Goal: Task Accomplishment & Management: Complete application form

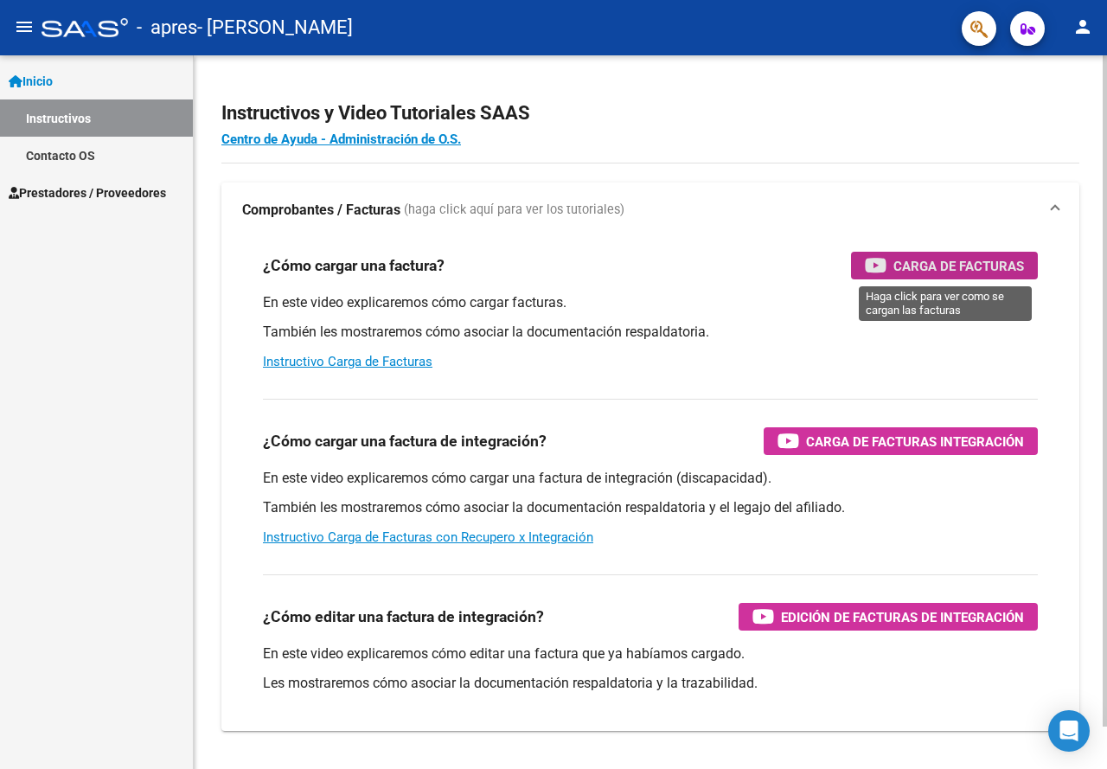
click at [929, 275] on span "Carga de Facturas" at bounding box center [959, 266] width 131 height 22
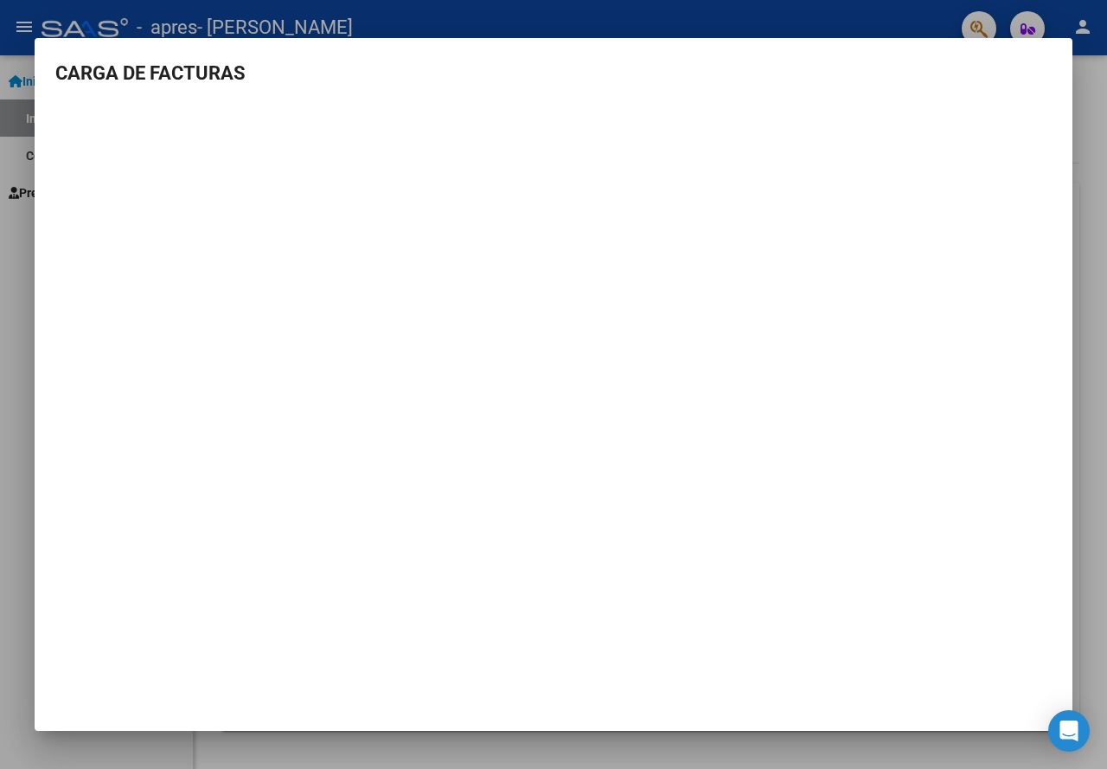
click at [1093, 333] on div at bounding box center [553, 384] width 1107 height 769
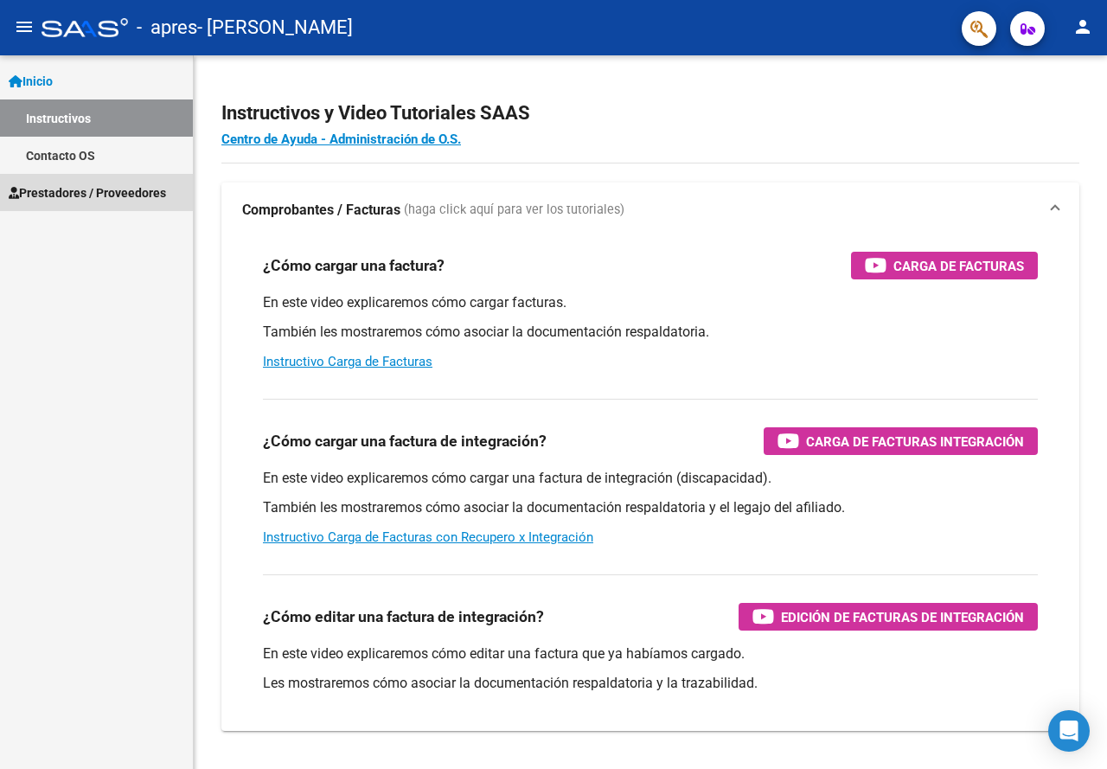
click at [96, 185] on span "Prestadores / Proveedores" at bounding box center [87, 192] width 157 height 19
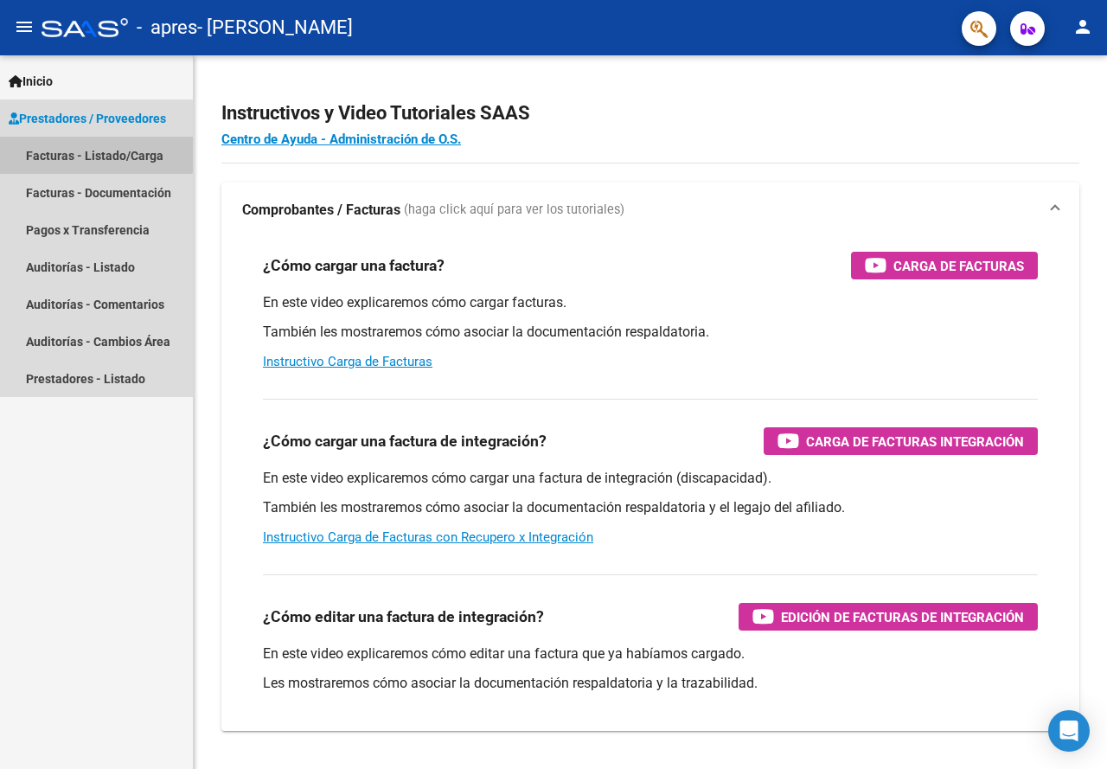
click at [93, 153] on link "Facturas - Listado/Carga" at bounding box center [96, 155] width 193 height 37
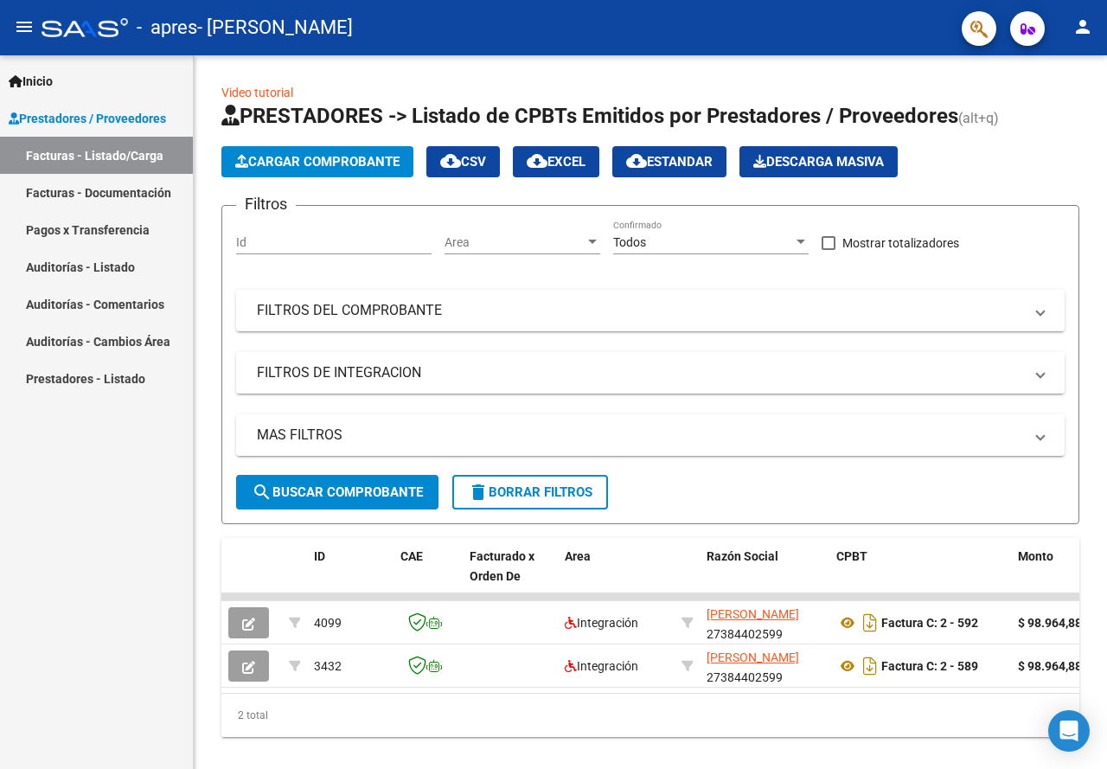
click at [119, 279] on link "Auditorías - Listado" at bounding box center [96, 266] width 193 height 37
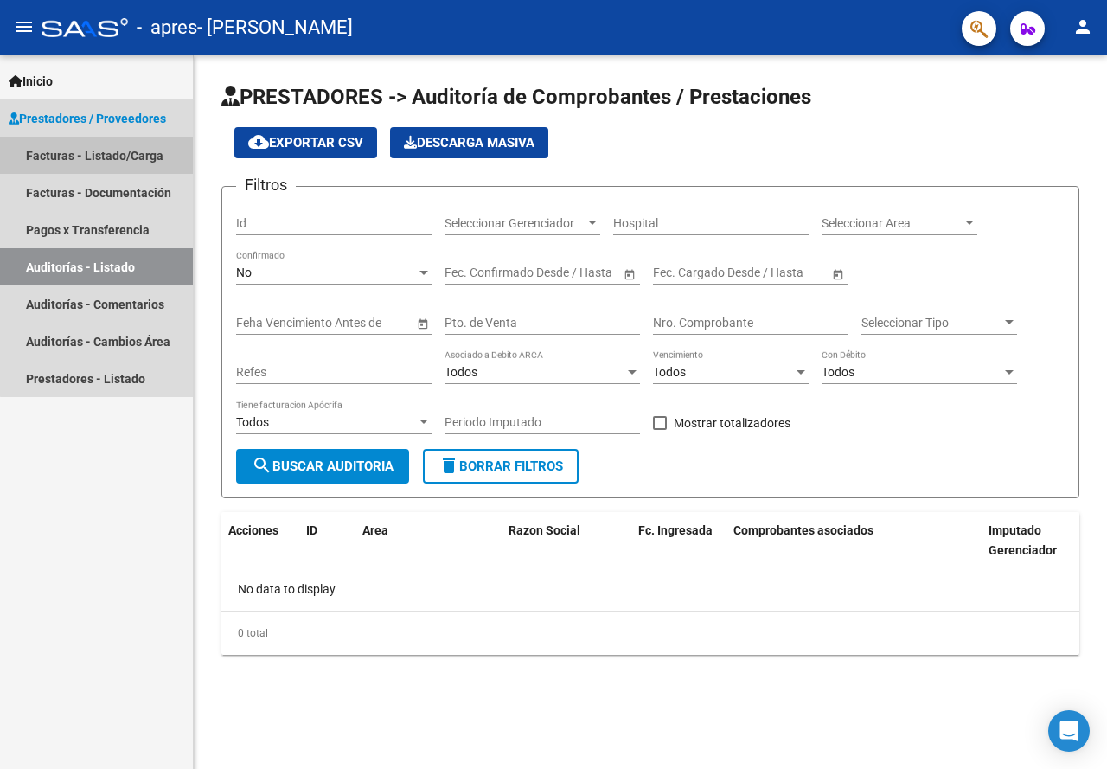
click at [135, 153] on link "Facturas - Listado/Carga" at bounding box center [96, 155] width 193 height 37
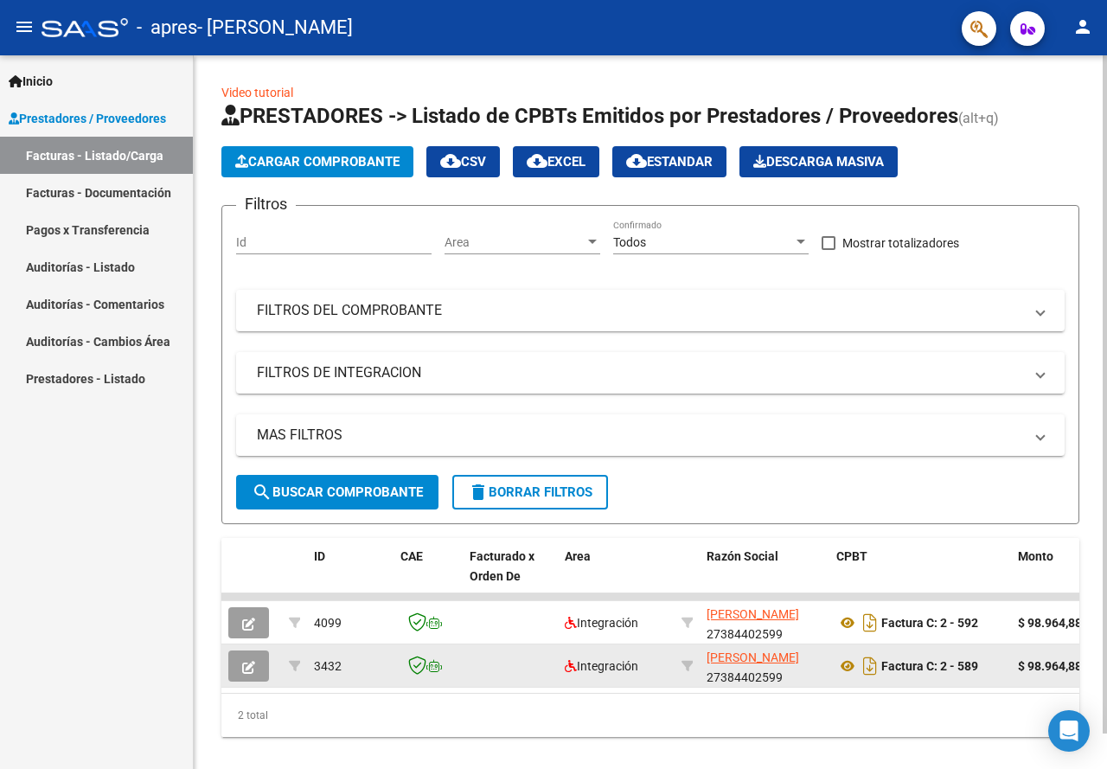
scroll to position [37, 0]
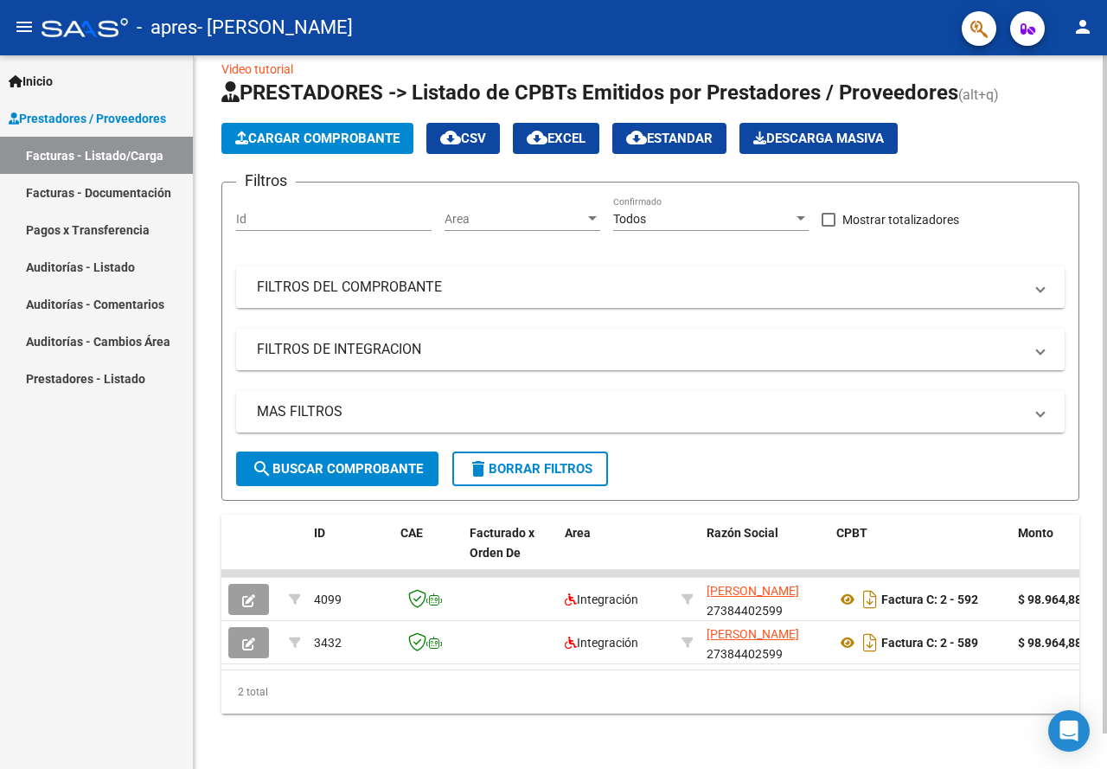
click at [332, 131] on span "Cargar Comprobante" at bounding box center [317, 139] width 164 height 16
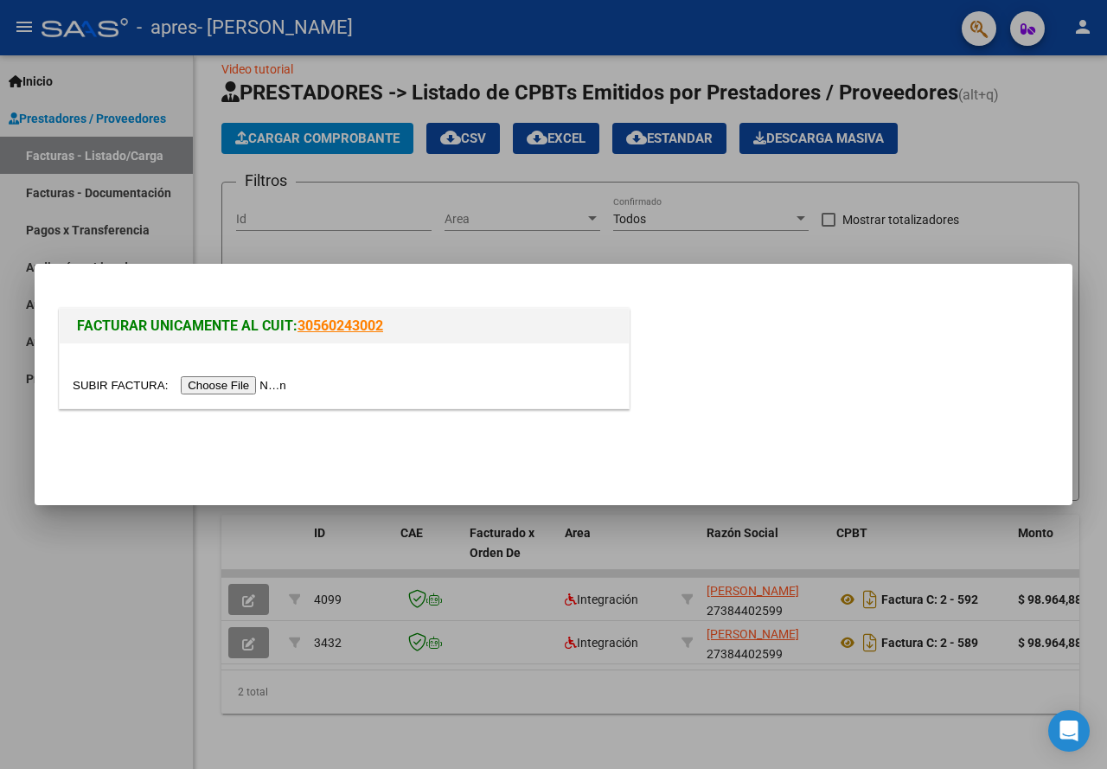
click at [243, 383] on input "file" at bounding box center [182, 385] width 219 height 18
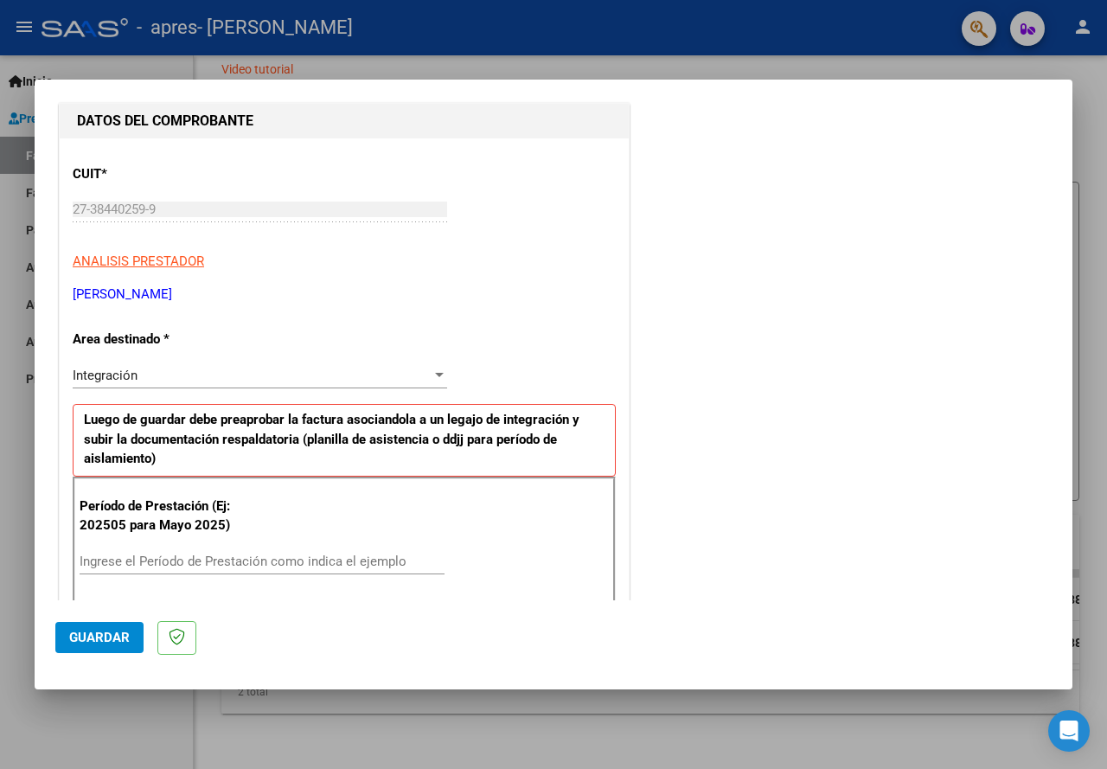
scroll to position [173, 0]
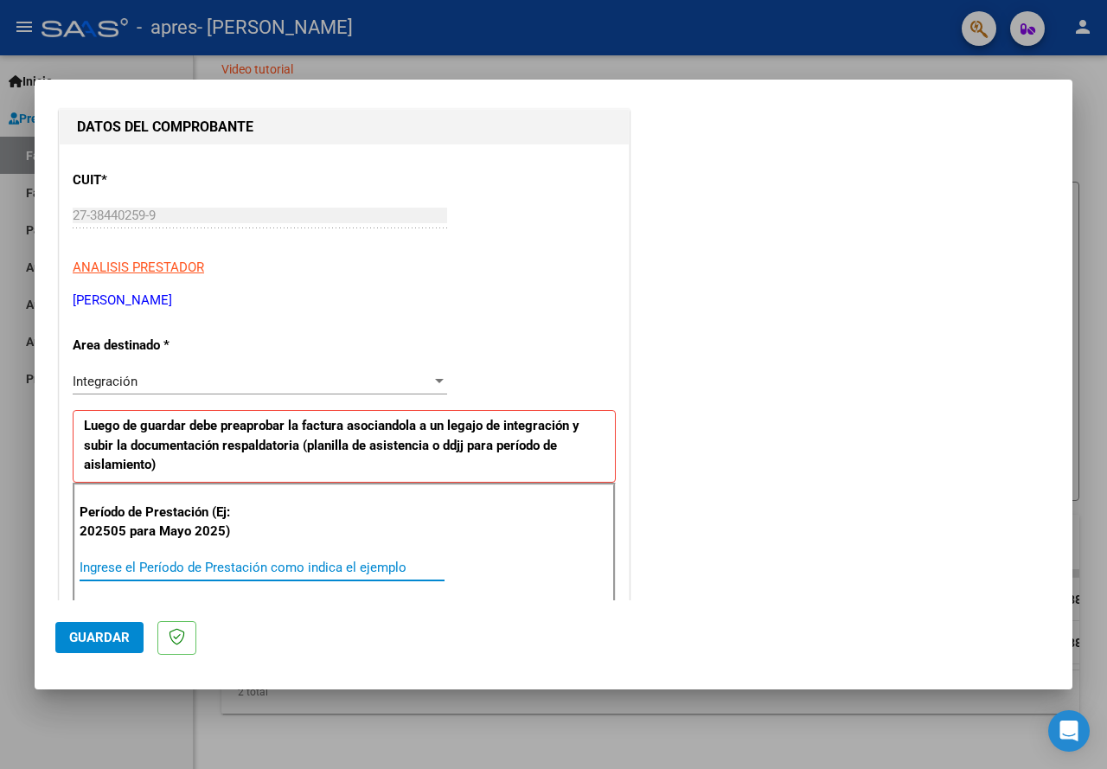
click at [115, 563] on input "Ingrese el Período de Prestación como indica el ejemplo" at bounding box center [262, 568] width 365 height 16
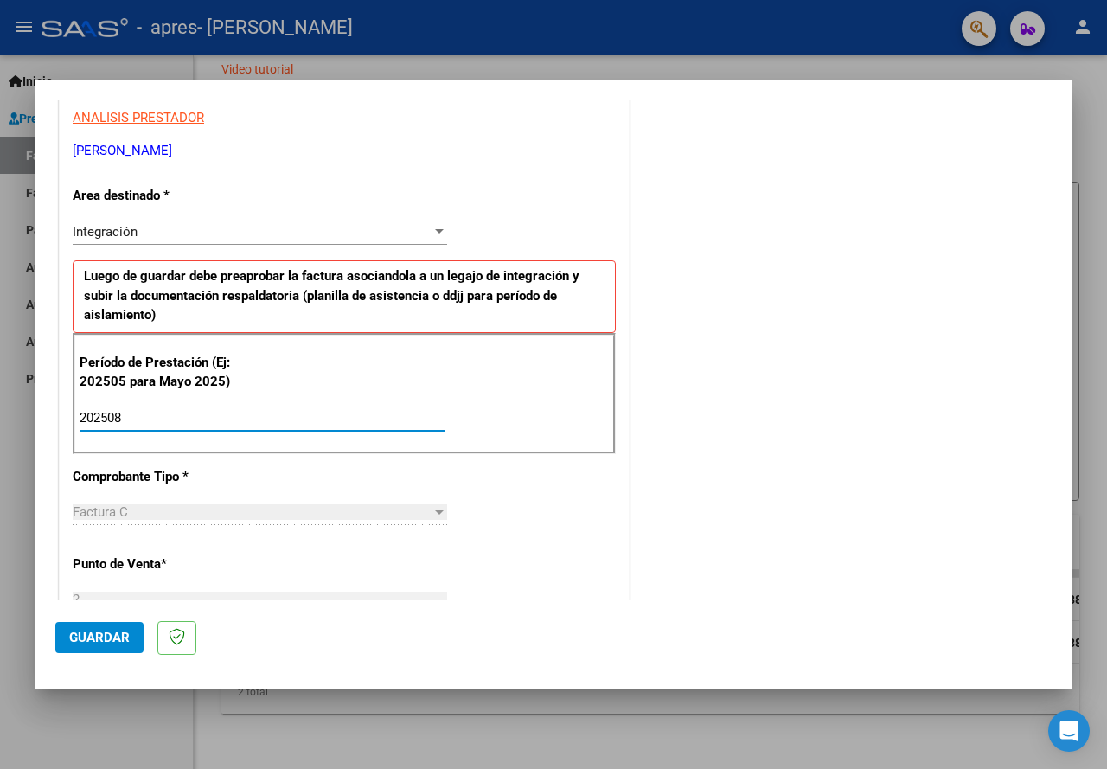
scroll to position [0, 0]
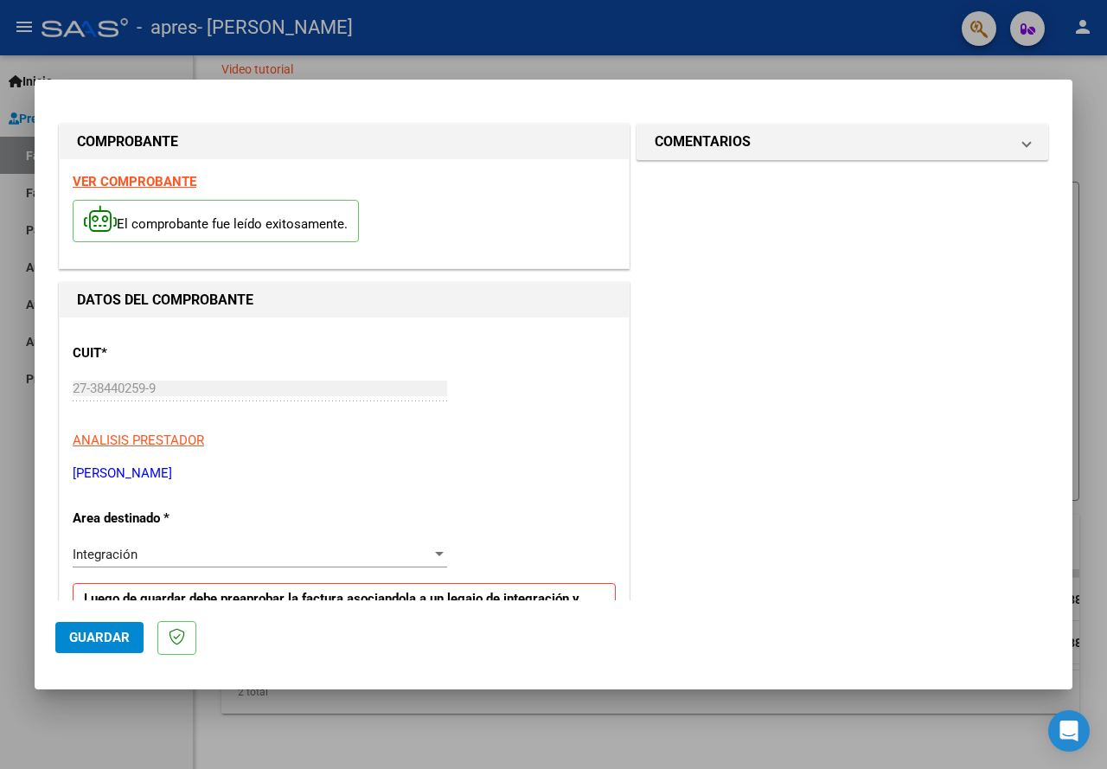
type input "202508"
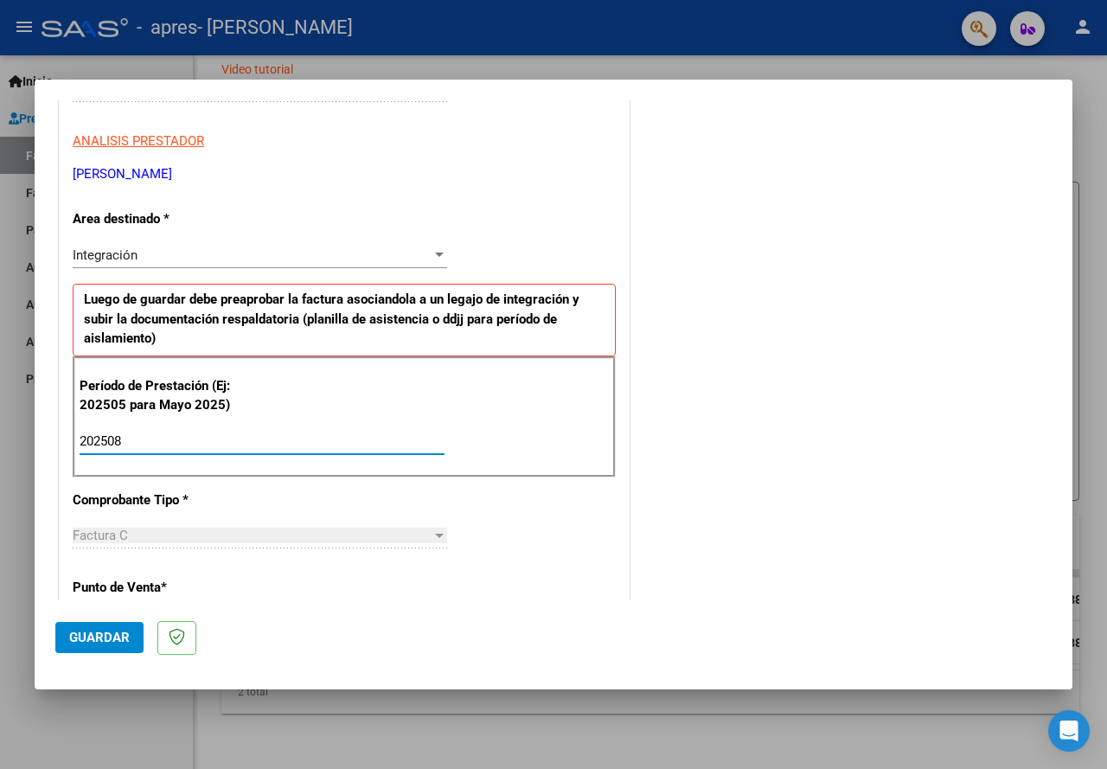
scroll to position [346, 0]
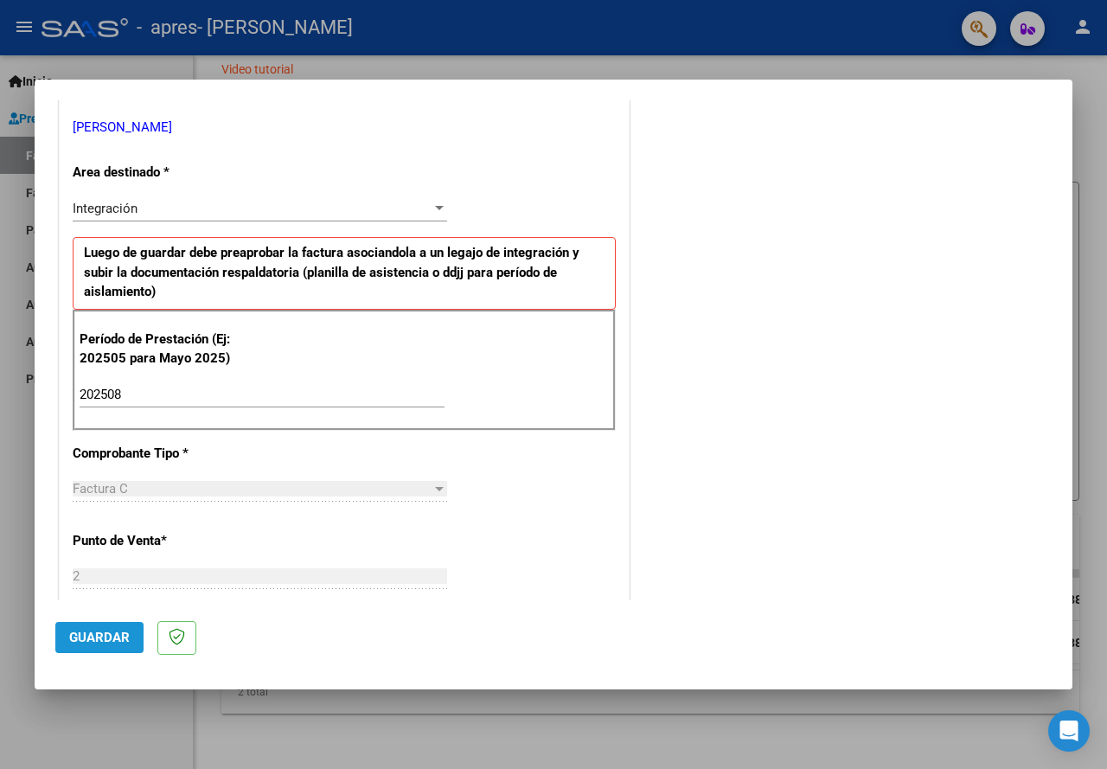
click at [110, 645] on span "Guardar" at bounding box center [99, 638] width 61 height 16
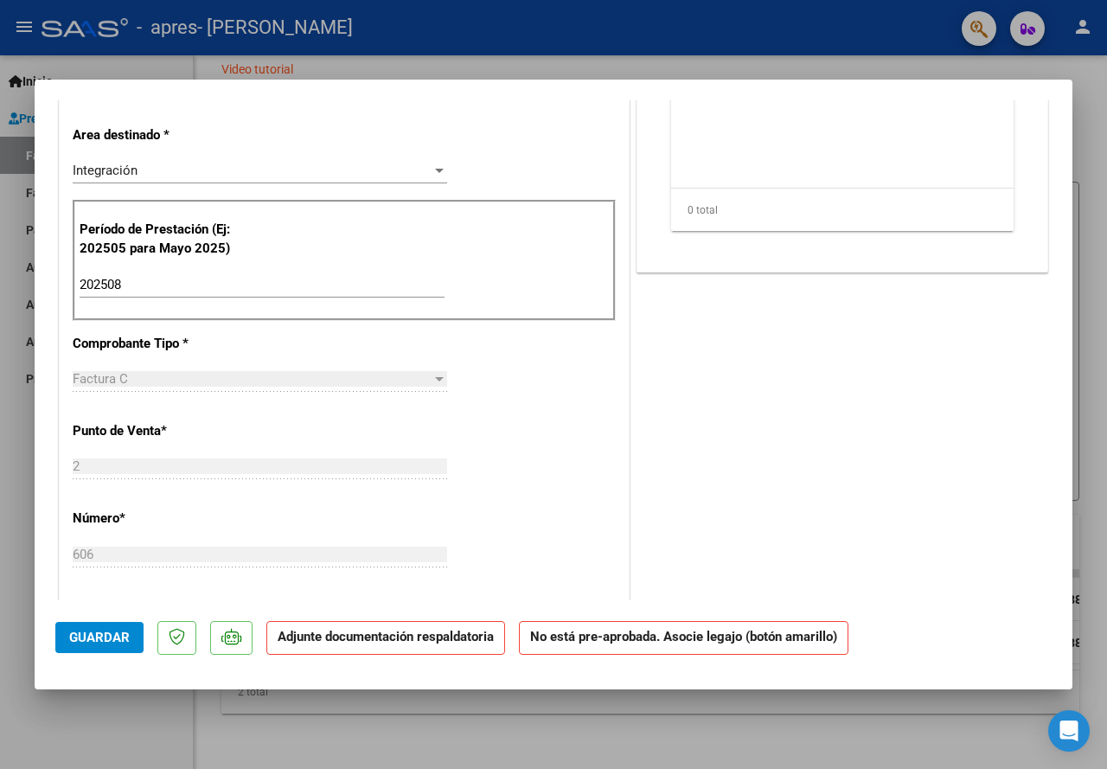
scroll to position [0, 0]
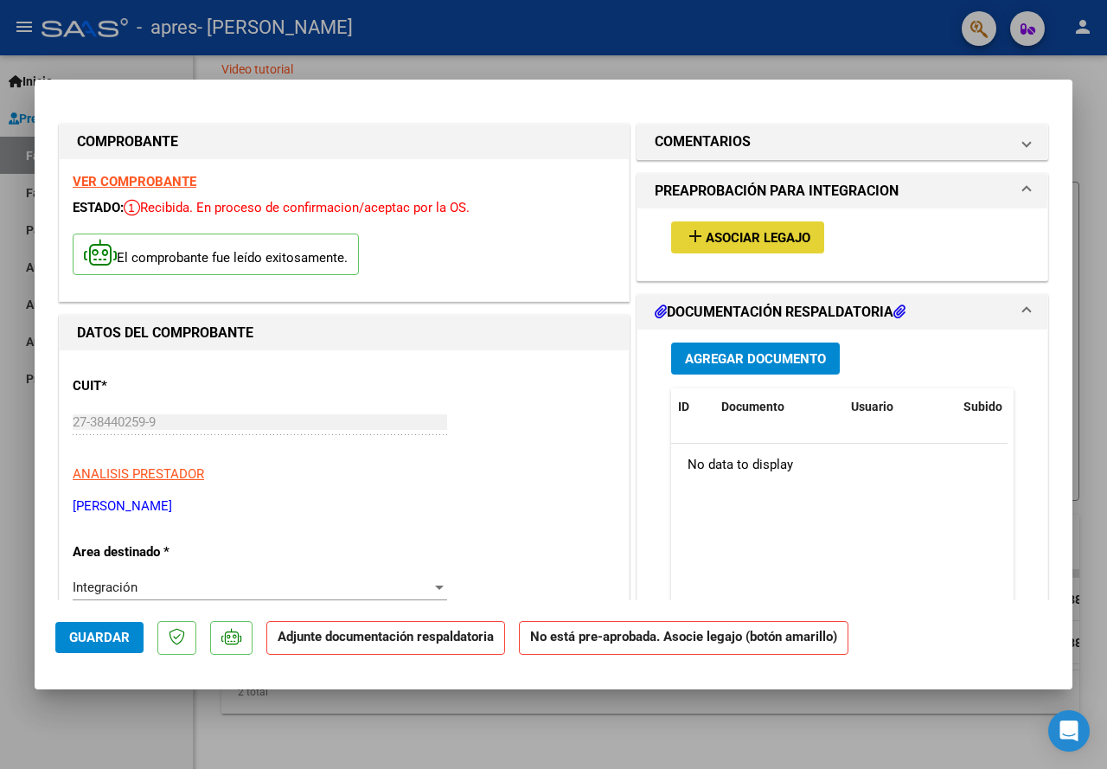
click at [685, 246] on mat-icon "add" at bounding box center [695, 236] width 21 height 21
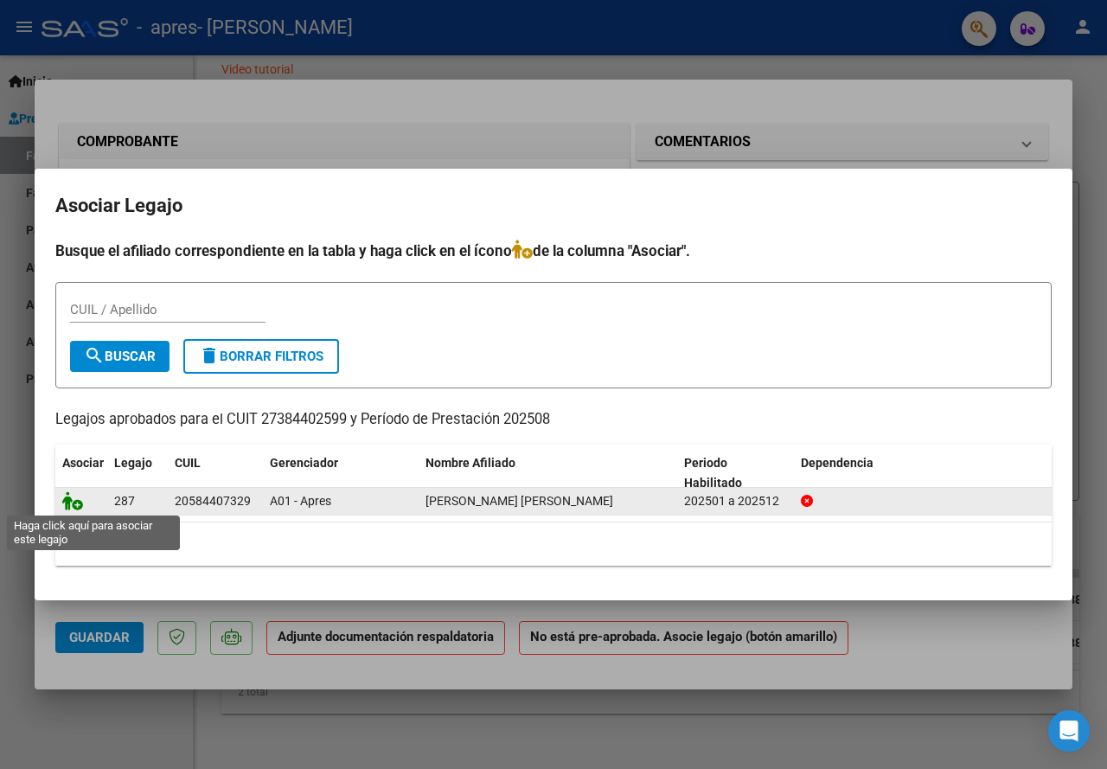
click at [79, 505] on icon at bounding box center [72, 500] width 21 height 19
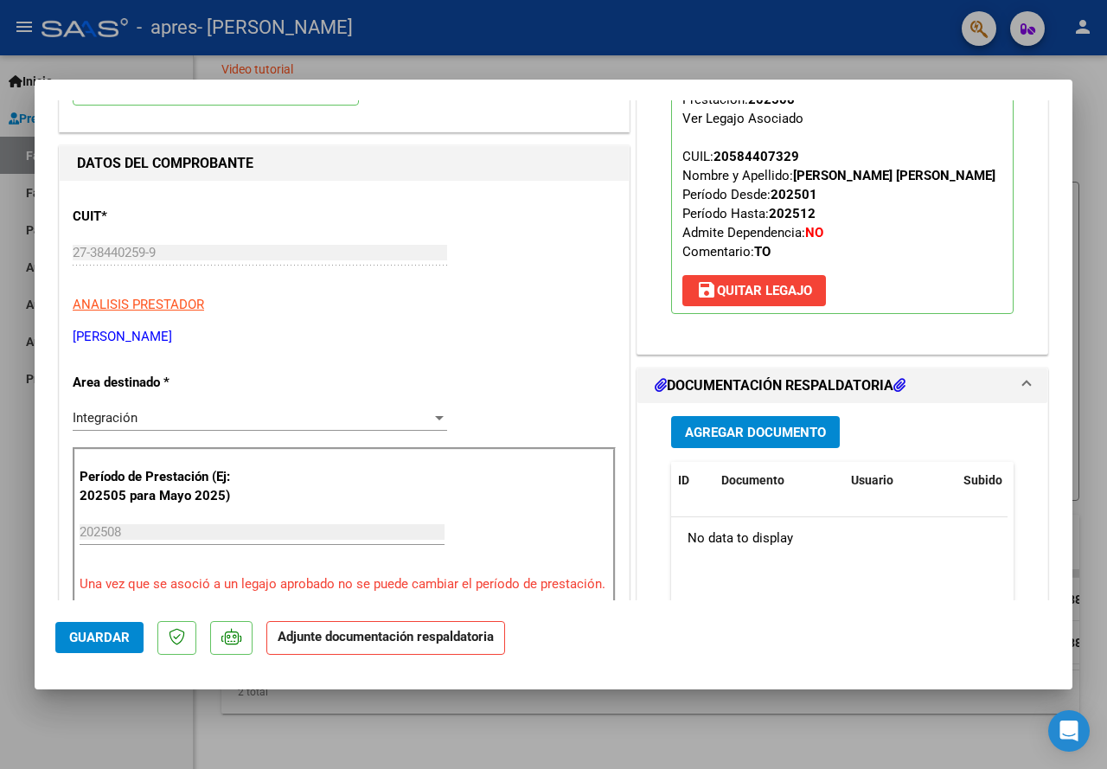
scroll to position [173, 0]
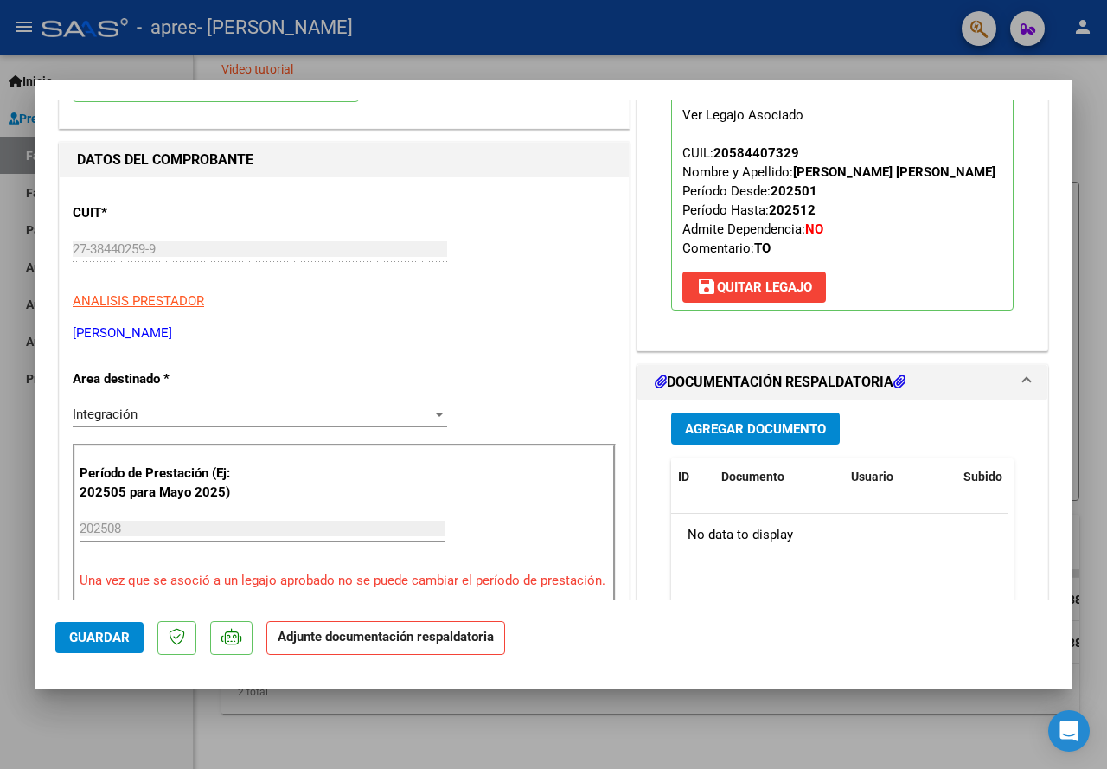
click at [716, 428] on span "Agregar Documento" at bounding box center [755, 429] width 141 height 16
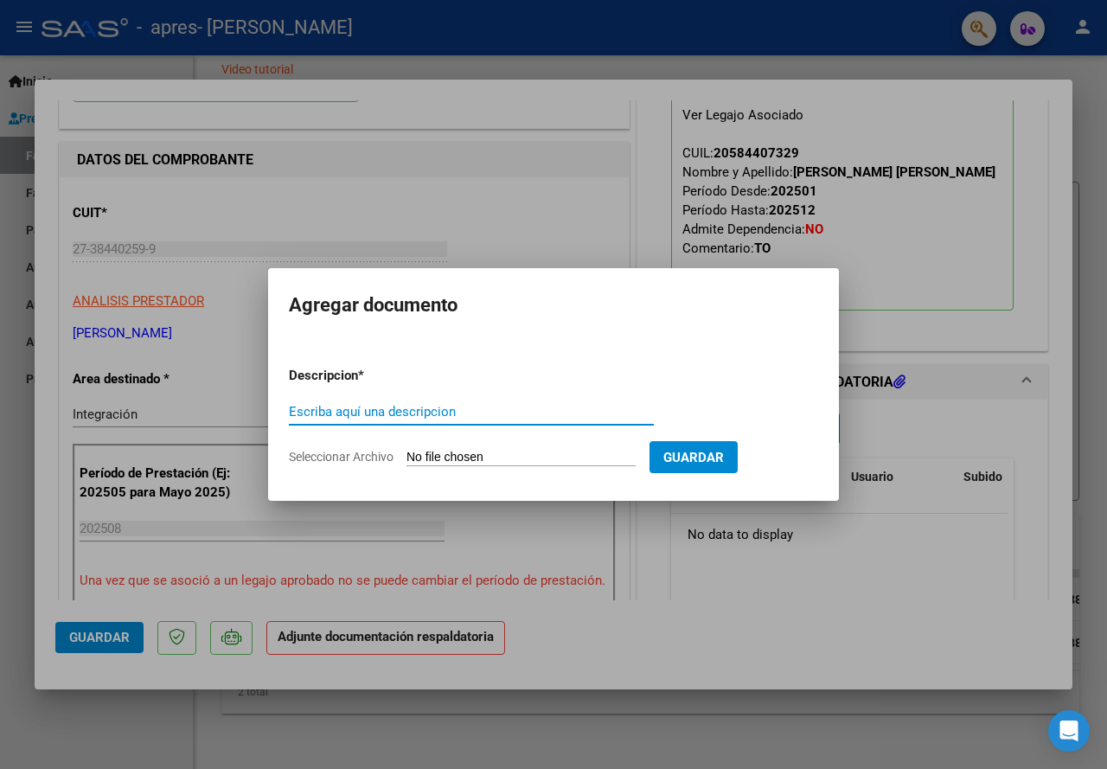
click at [482, 460] on input "Seleccionar Archivo" at bounding box center [521, 458] width 229 height 16
click at [935, 616] on div at bounding box center [553, 384] width 1107 height 769
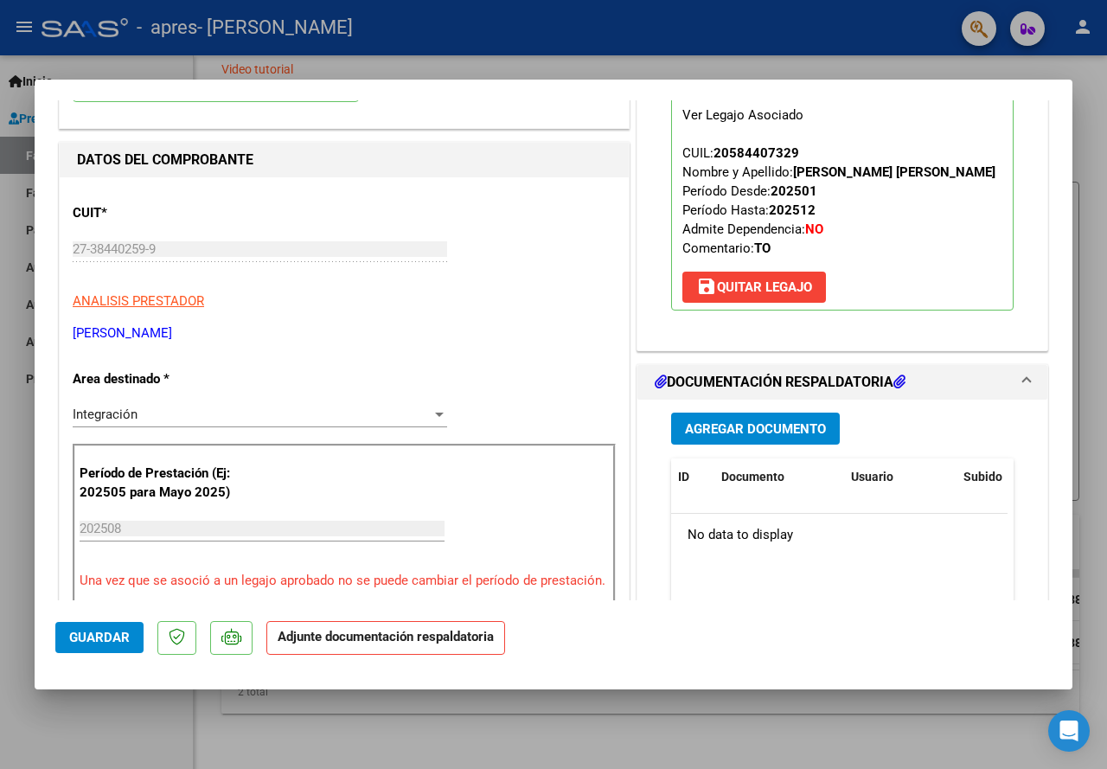
click at [740, 425] on span "Agregar Documento" at bounding box center [755, 429] width 141 height 16
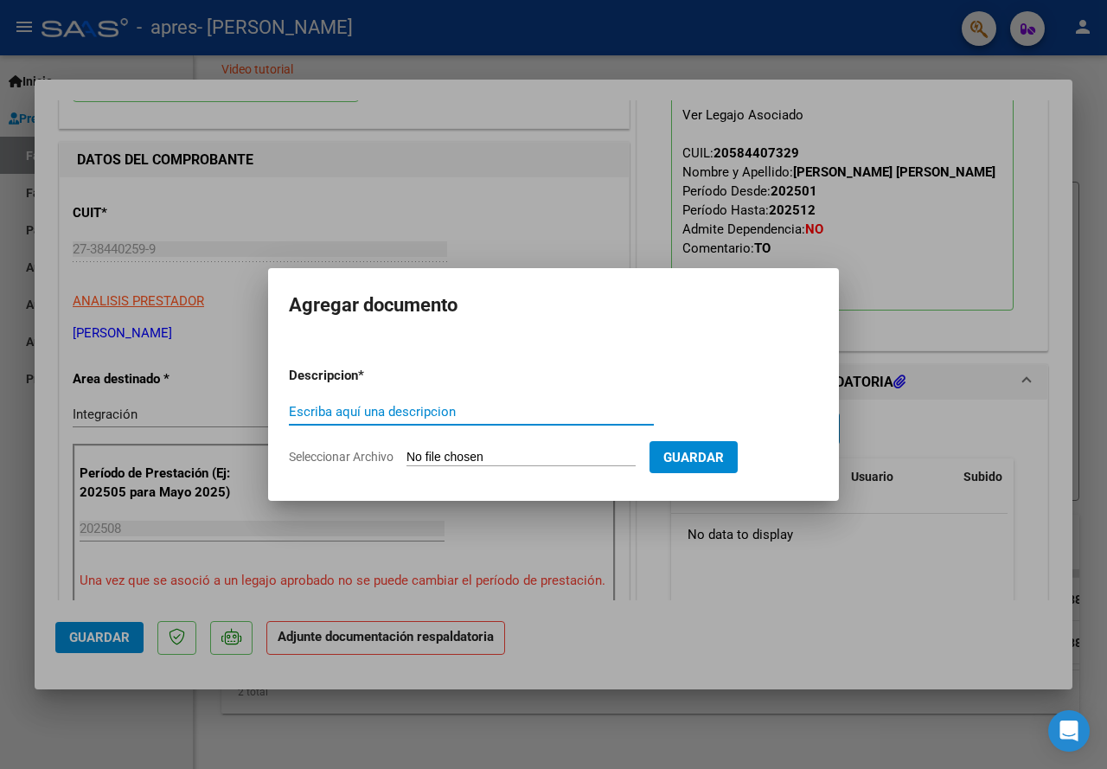
click at [462, 460] on input "Seleccionar Archivo" at bounding box center [521, 458] width 229 height 16
type input "C:\fakepath\Planilla [PERSON_NAME][DATE].pdf"
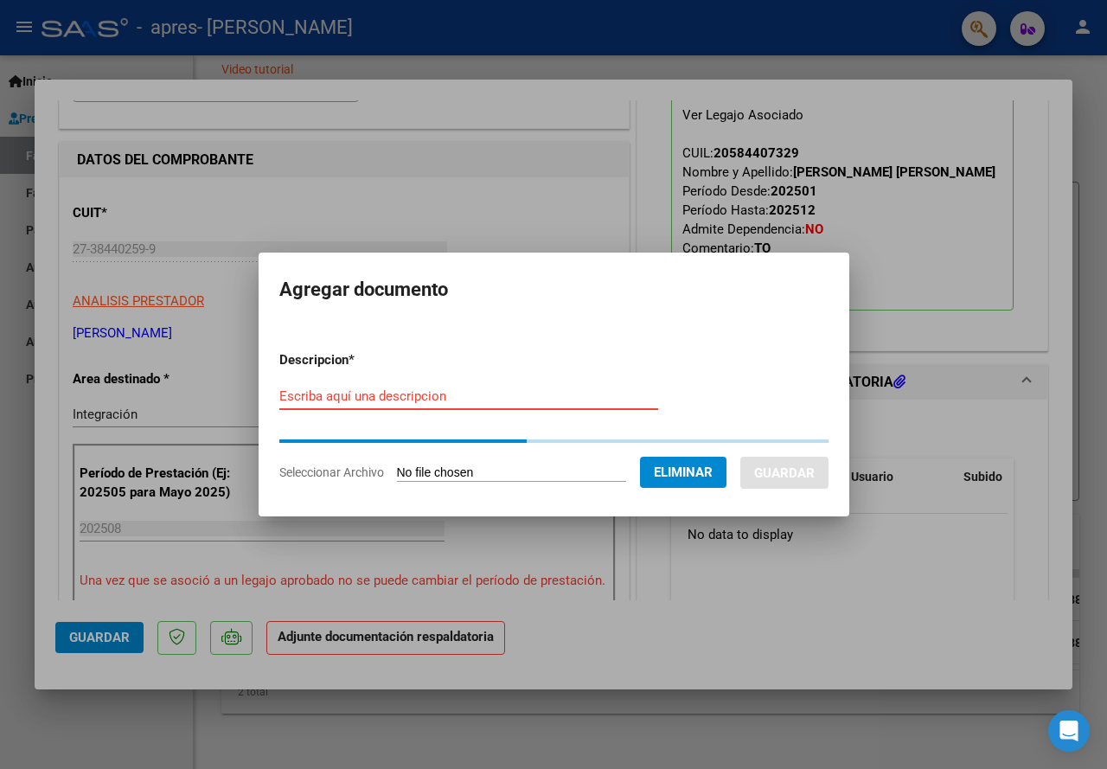
click at [326, 391] on input "Escriba aquí una descripcion" at bounding box center [468, 396] width 379 height 16
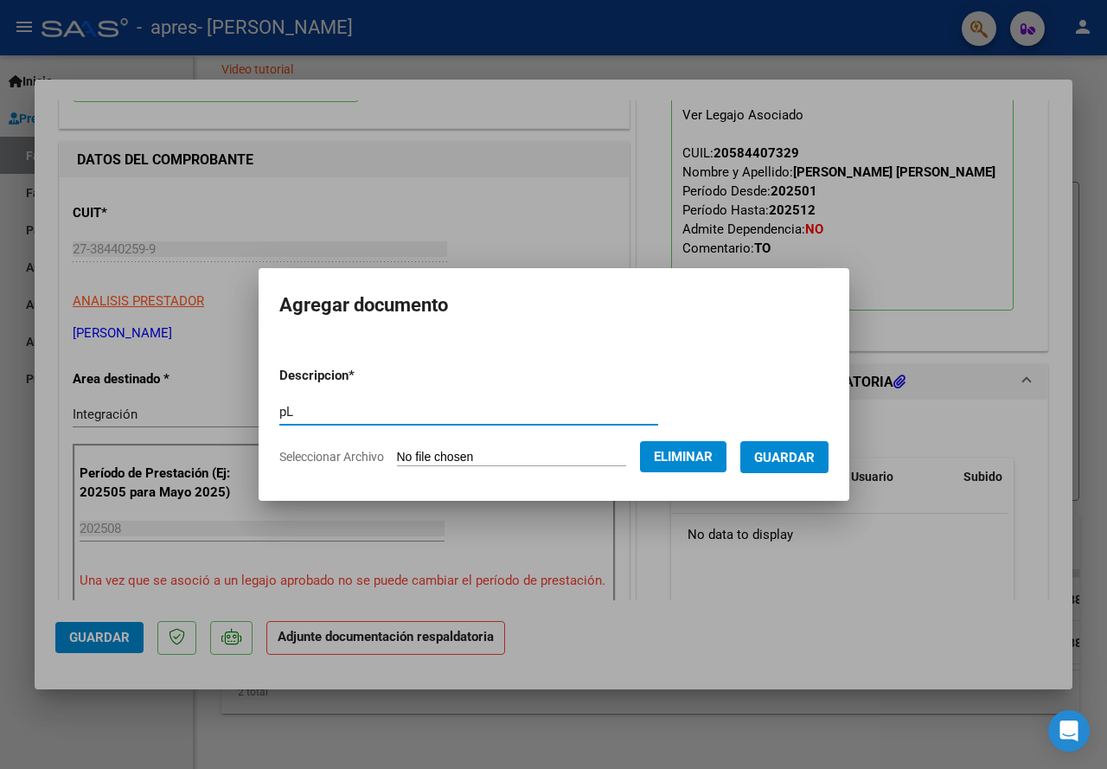
type input "p"
type input "Planilla asistencia [PERSON_NAME]"
click at [815, 453] on span "Guardar" at bounding box center [784, 458] width 61 height 16
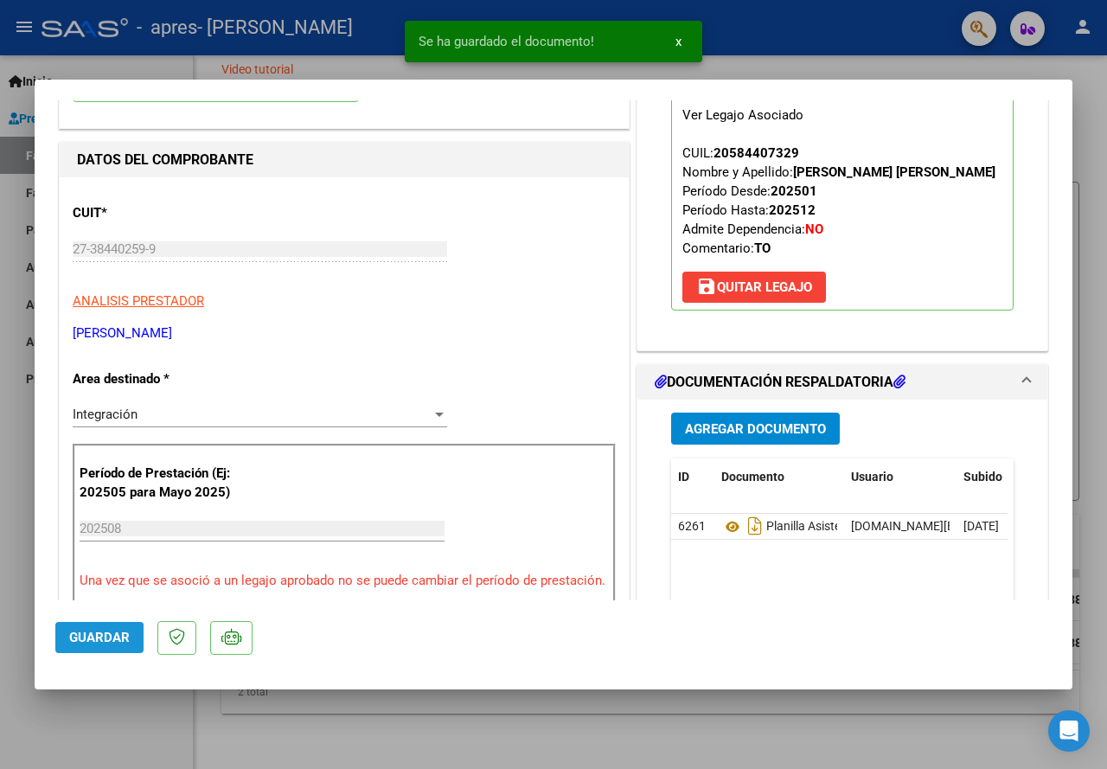
click at [74, 644] on span "Guardar" at bounding box center [99, 638] width 61 height 16
click at [613, 720] on div at bounding box center [553, 384] width 1107 height 769
type input "$ 0,00"
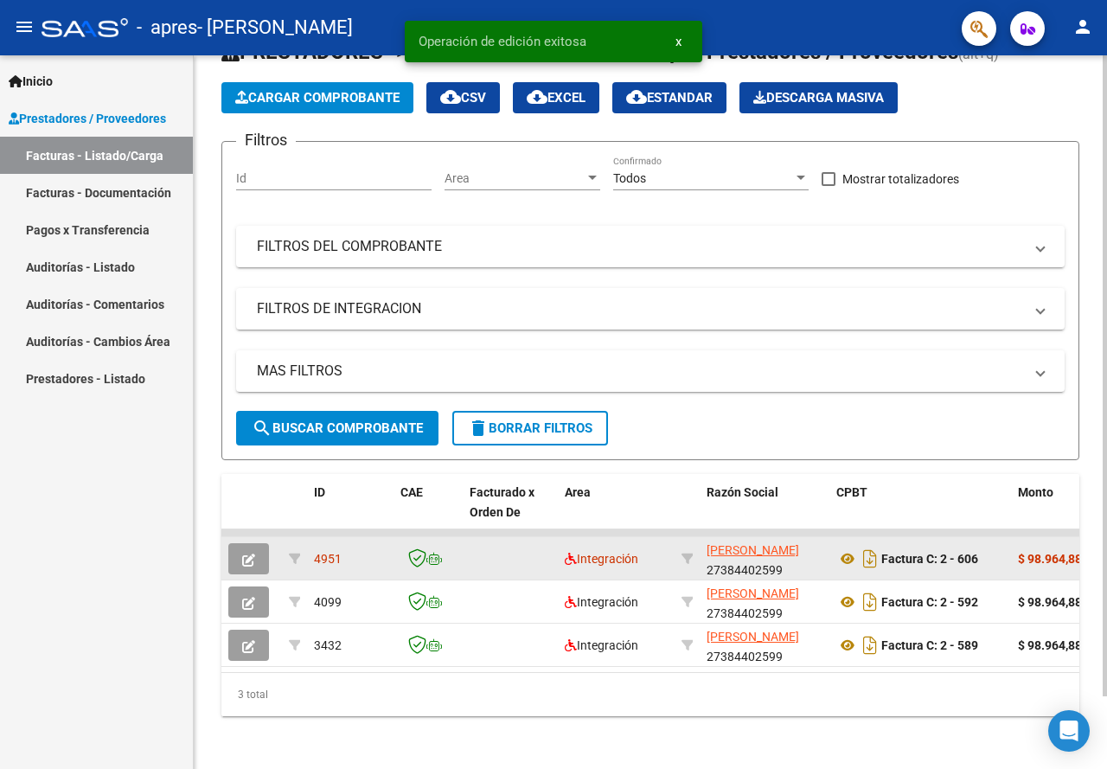
scroll to position [80, 0]
